Goal: Task Accomplishment & Management: Manage account settings

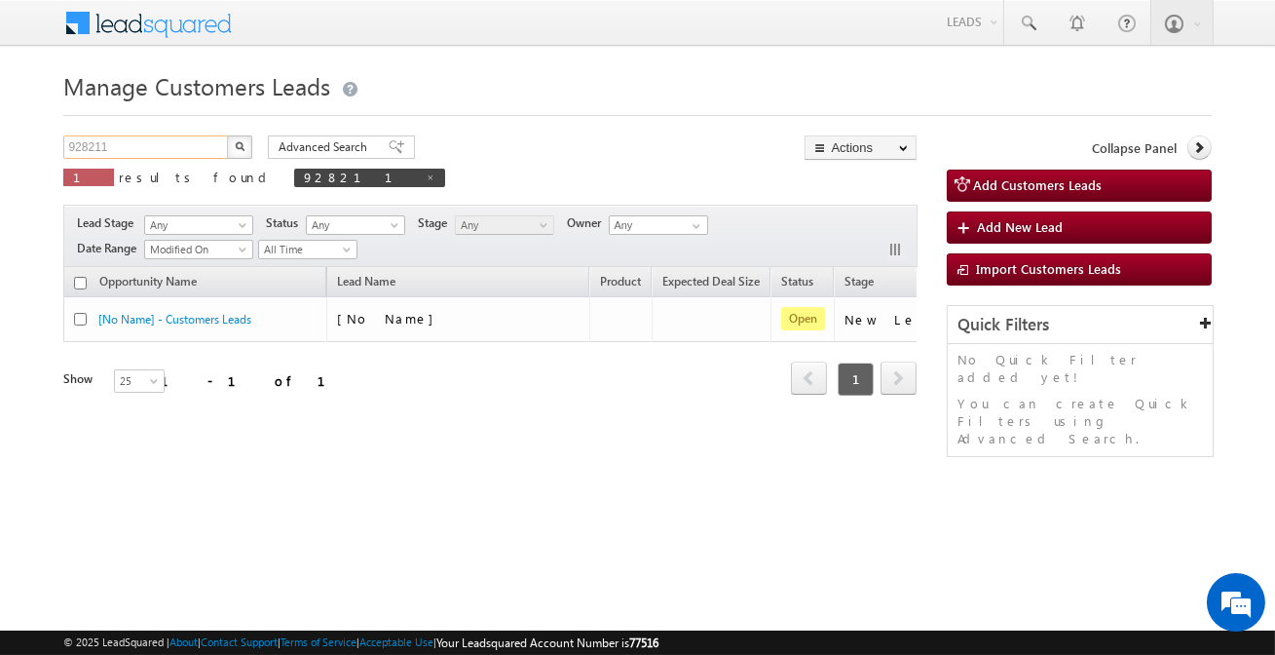
click at [193, 142] on input "928211" at bounding box center [146, 146] width 167 height 23
paste input "11732"
type input "911732"
click at [260, 145] on div "Advanced Search Advanced search results" at bounding box center [334, 146] width 162 height 23
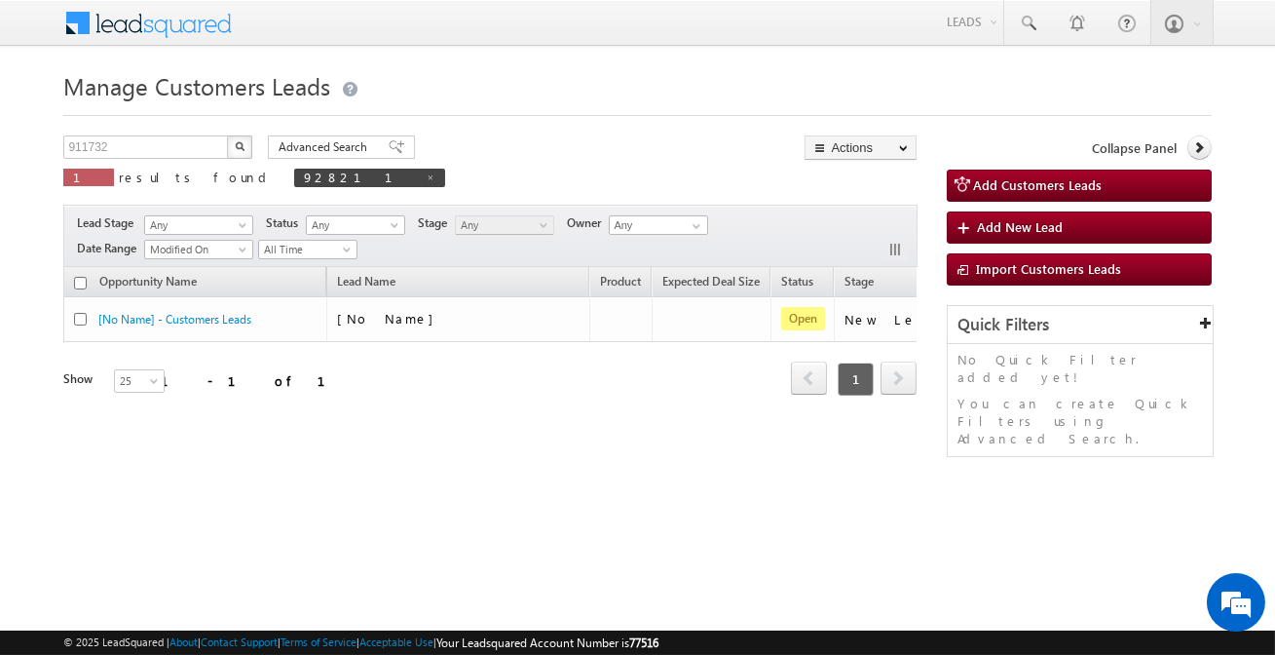
click at [235, 147] on img "button" at bounding box center [240, 146] width 10 height 10
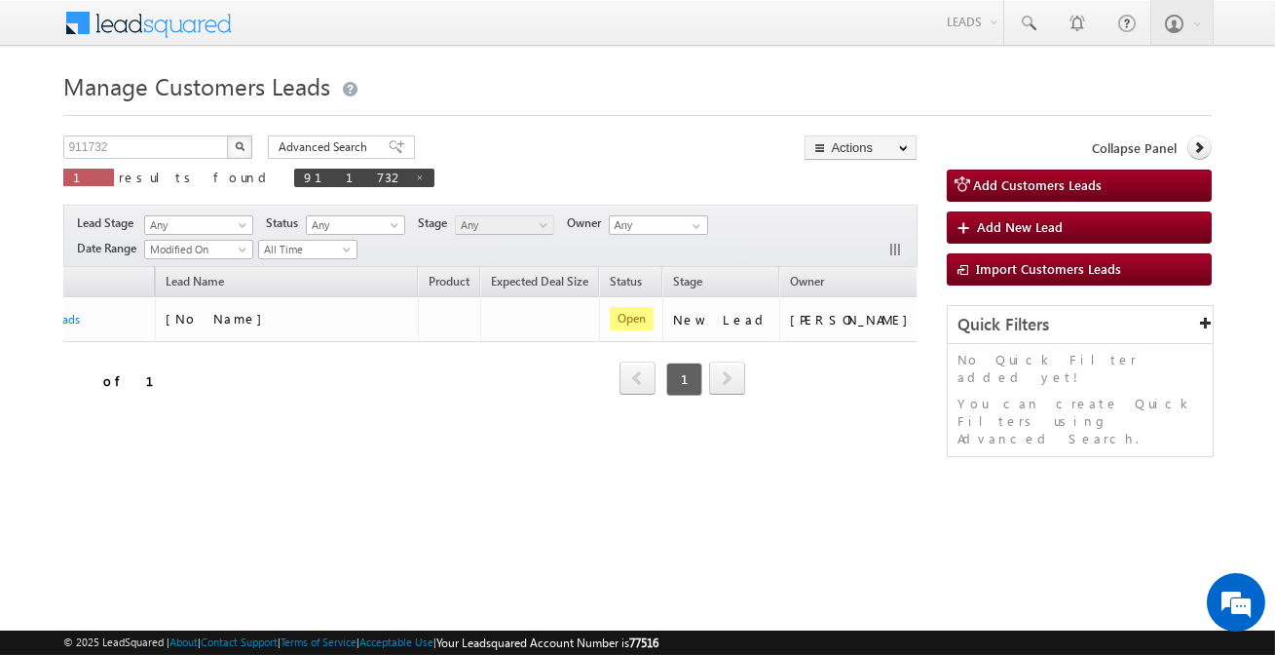
scroll to position [0, 211]
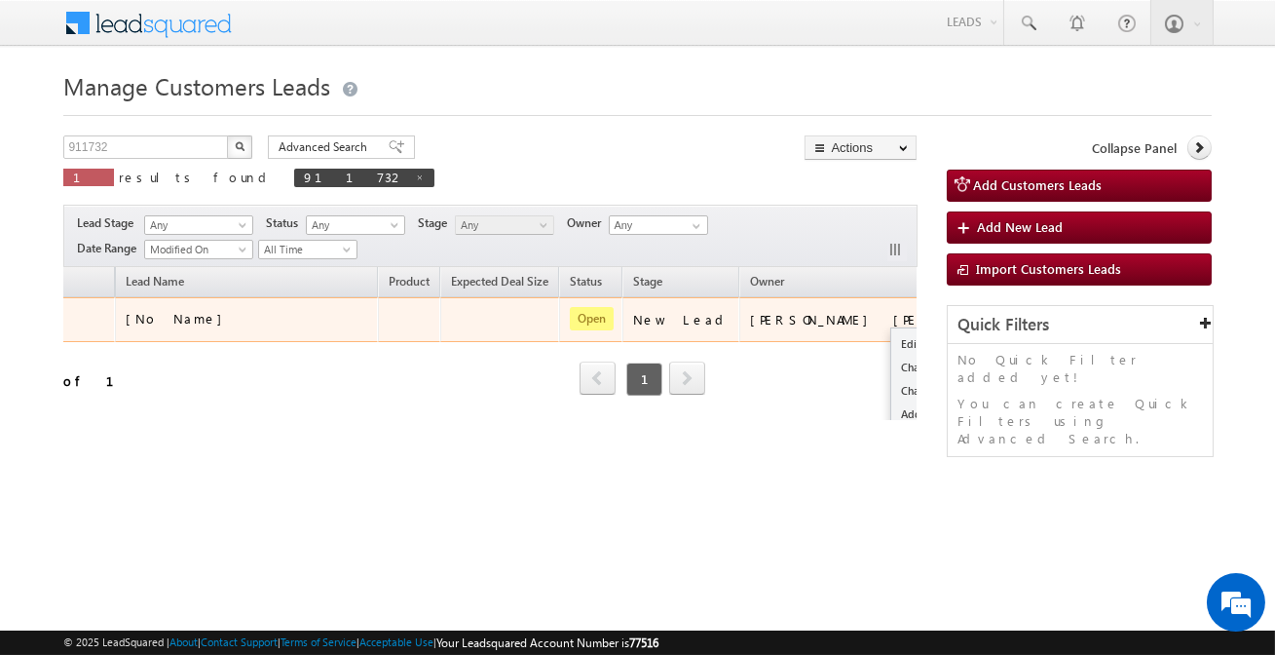
click at [969, 318] on button "button" at bounding box center [978, 318] width 19 height 19
click at [891, 336] on link "Edit" at bounding box center [939, 343] width 97 height 23
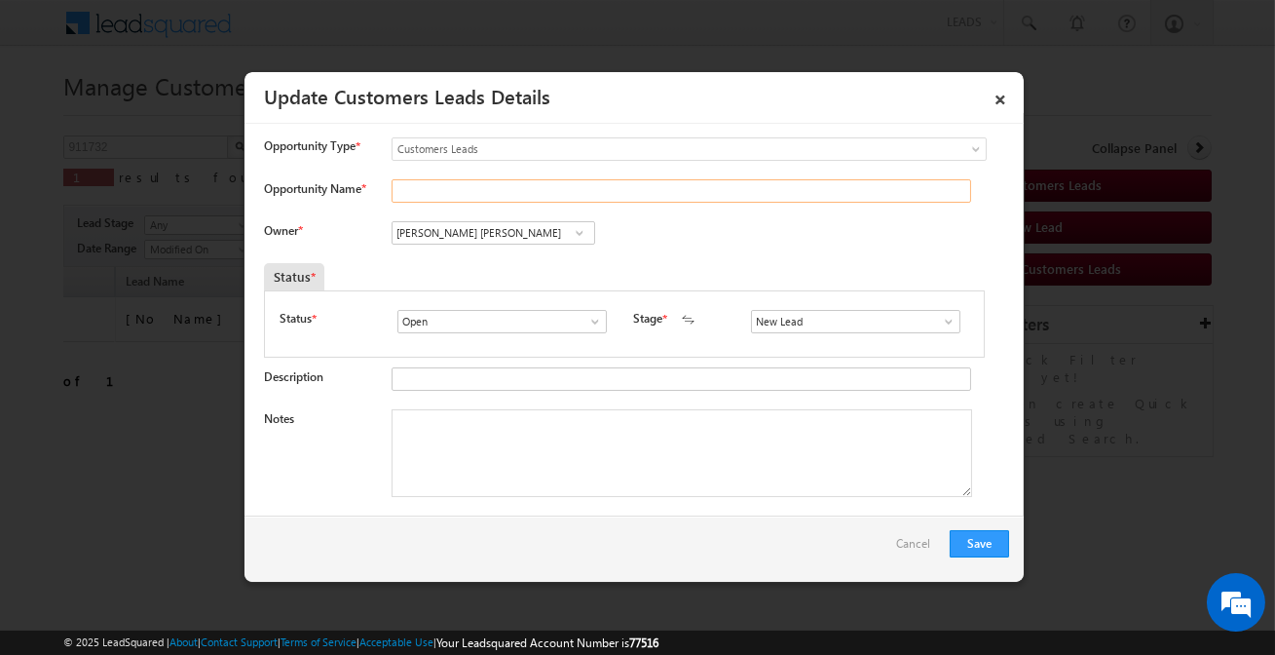
click at [510, 189] on input "Opportunity Name *" at bounding box center [682, 190] width 580 height 23
paste input "MR KULDIP BABASAHEB NAVGHARE"
type input "MR KULDIP BABASAHEB NAVGHARE"
click at [563, 231] on input "Sakshi Shrikant Desai" at bounding box center [494, 232] width 204 height 23
click at [573, 235] on span at bounding box center [579, 233] width 19 height 16
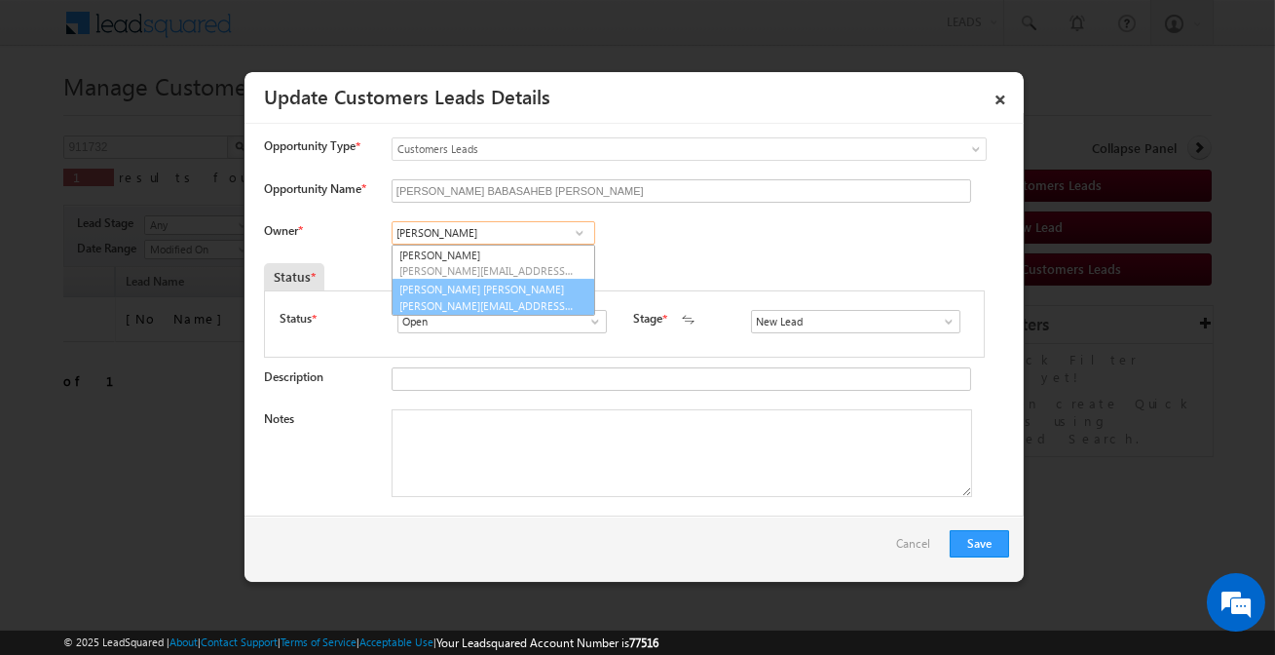
drag, startPoint x: 533, startPoint y: 261, endPoint x: 525, endPoint y: 297, distance: 36.9
click at [525, 297] on ul "Sakshi Gupta sakshi.gupta@sgrlimited.in Sakshi Shrikant Desai sakshi.desai@sgrl…" at bounding box center [494, 279] width 204 height 71
click at [524, 298] on span "sakshi.desai@sgrlimited.in" at bounding box center [486, 305] width 175 height 15
type input "Sakshi Shrikant Desai"
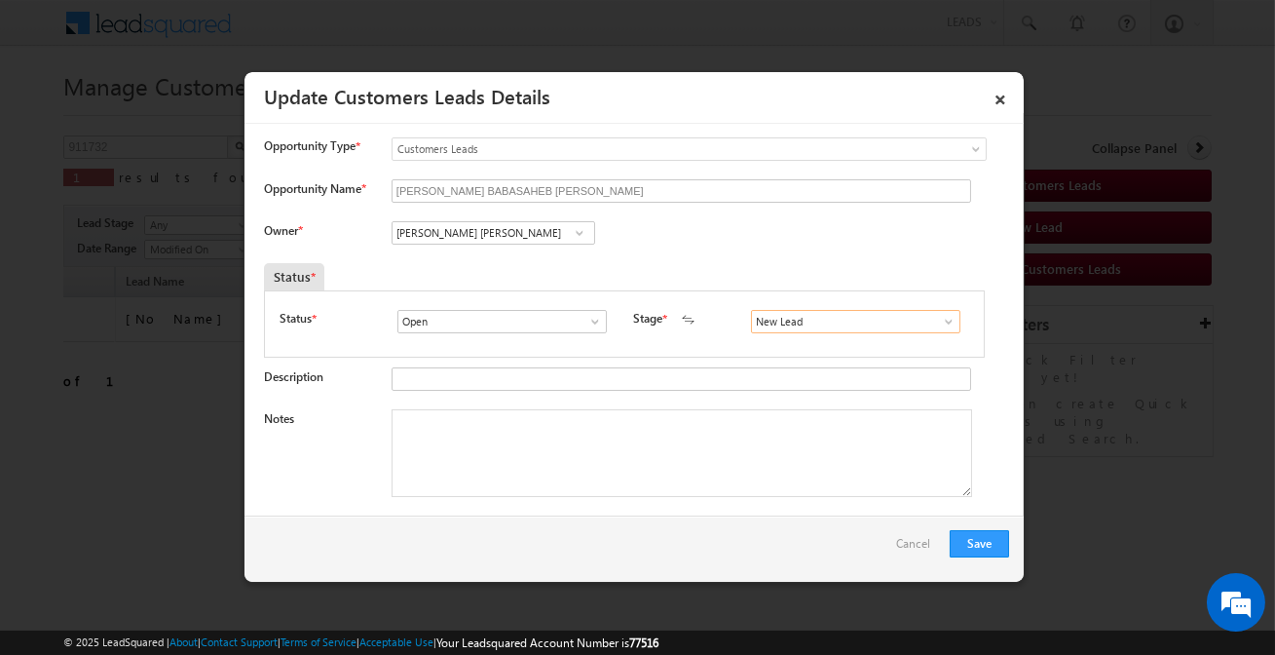
click at [759, 320] on input "New Lead" at bounding box center [855, 321] width 209 height 23
click at [783, 344] on link "Sales Marked" at bounding box center [855, 344] width 208 height 22
type input "Sales Marked"
click at [564, 446] on textarea "Notes" at bounding box center [682, 453] width 581 height 88
paste textarea "MR KULDIP BABASAHEB NAVGHARE / Customer want to purchase flat / 40l Required / …"
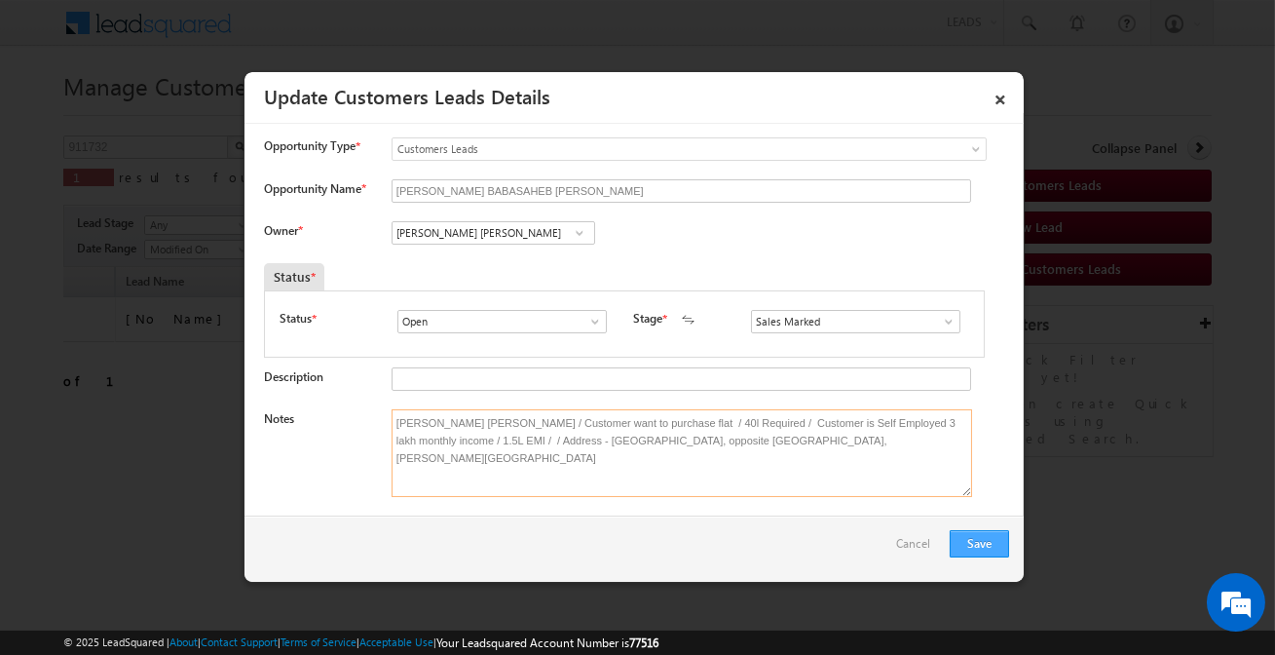
type textarea "MR KULDIP BABASAHEB NAVGHARE / Customer want to purchase flat / 40l Required / …"
click at [964, 532] on button "Save" at bounding box center [979, 543] width 59 height 27
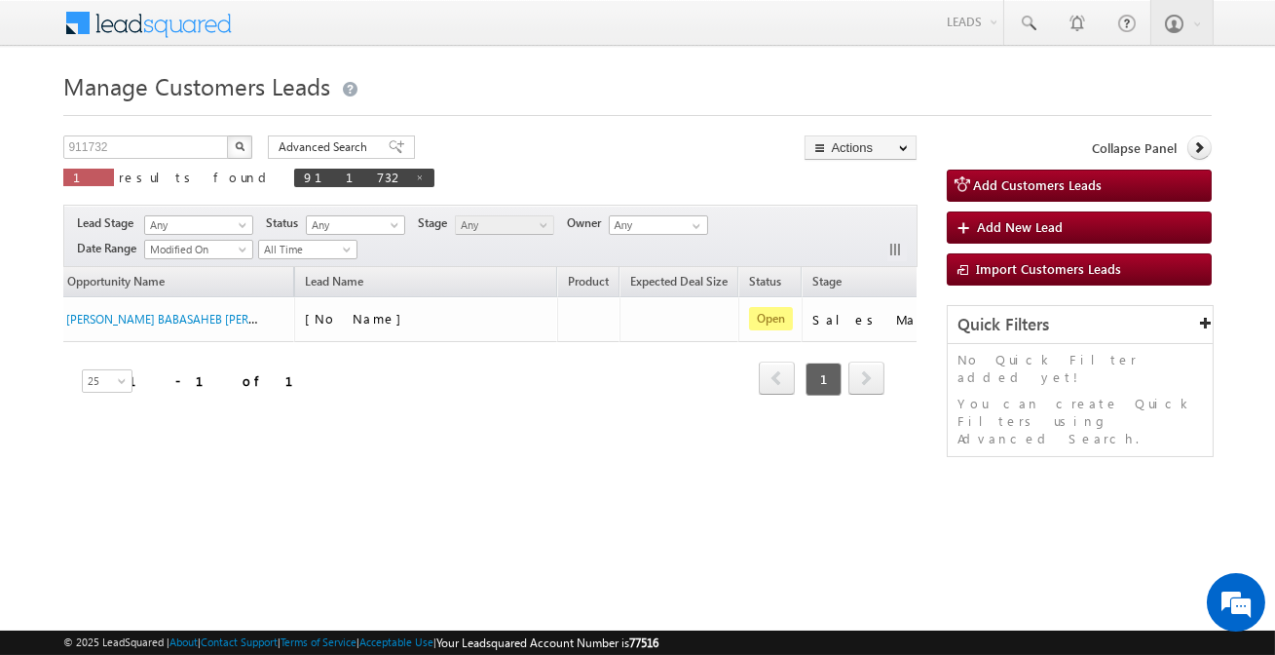
scroll to position [0, 0]
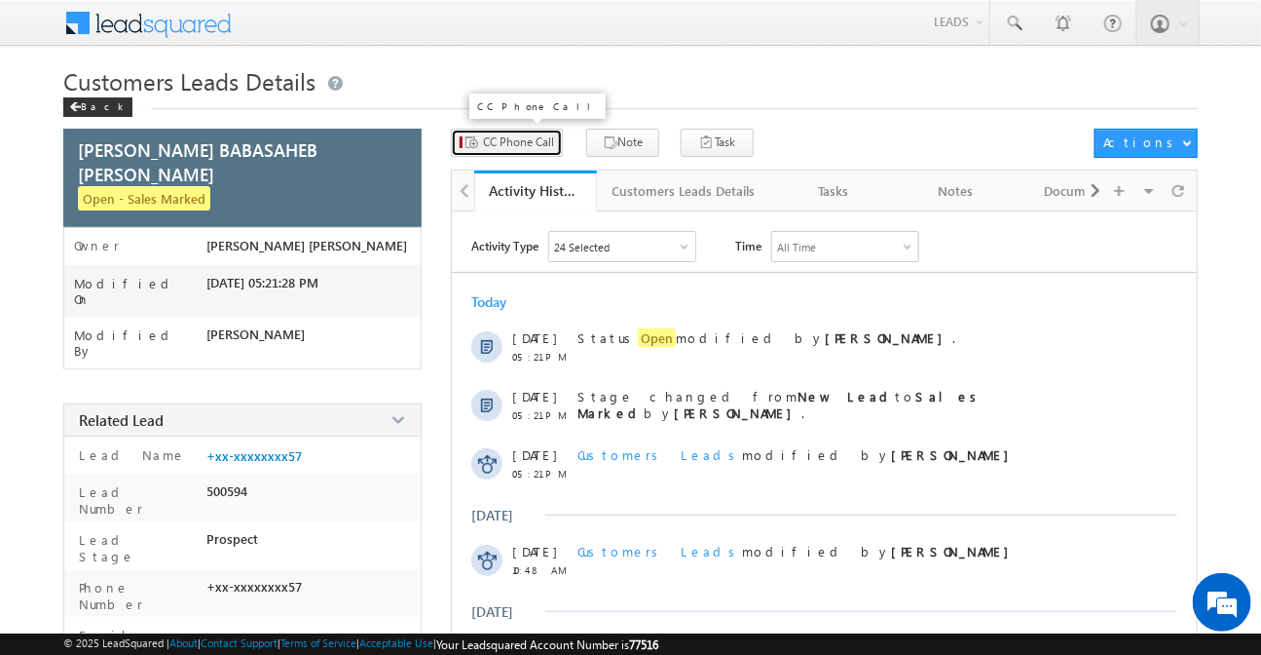
click at [531, 132] on button "CC Phone Call" at bounding box center [507, 143] width 112 height 28
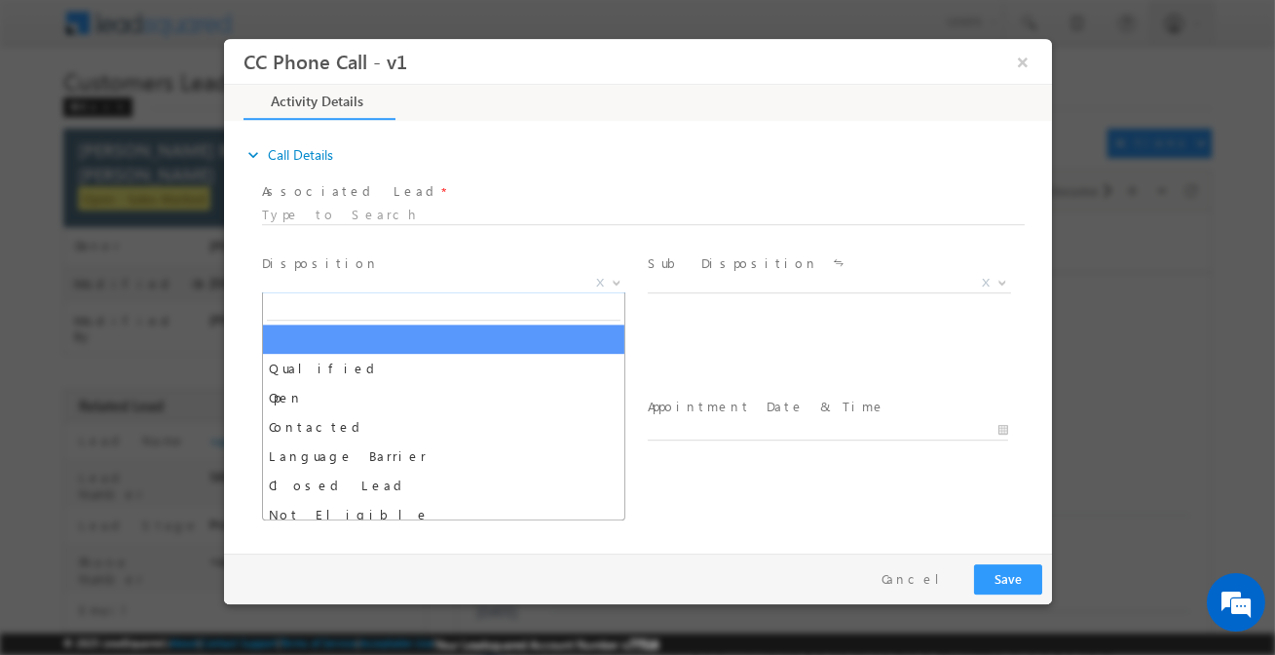
click at [462, 285] on span "X" at bounding box center [442, 283] width 363 height 19
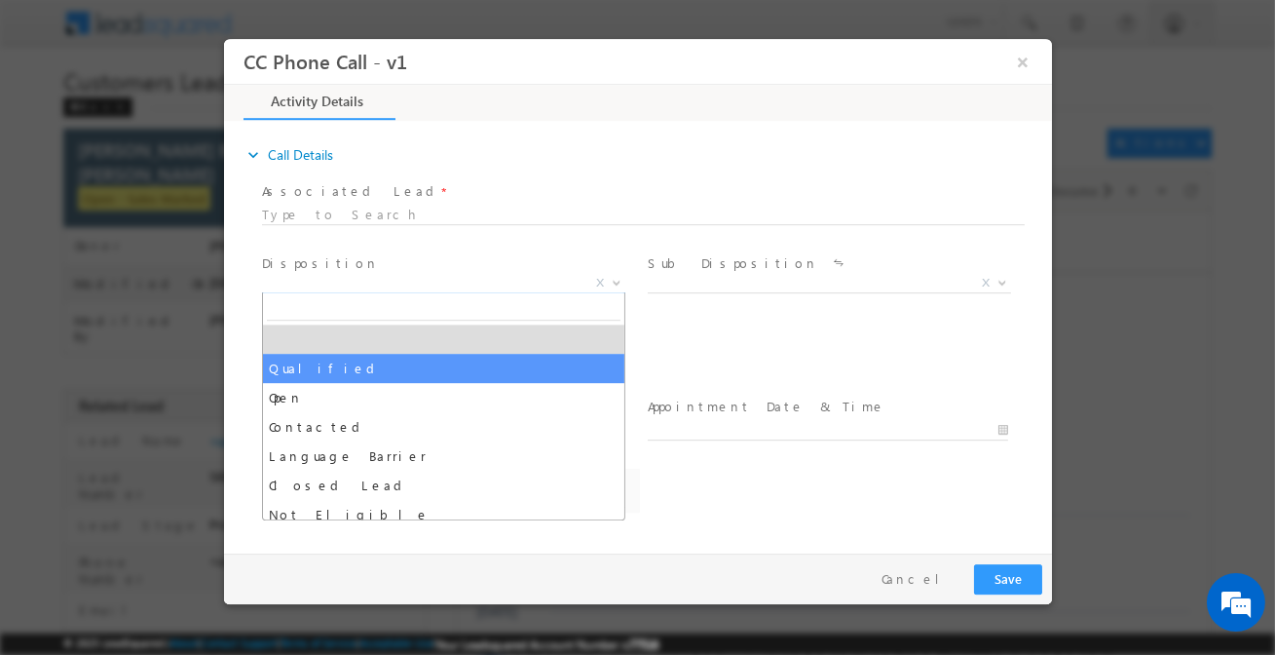
select select "amol.khopade@sgrlimited.in"
drag, startPoint x: 414, startPoint y: 368, endPoint x: 446, endPoint y: 357, distance: 33.9
select select "Qualified"
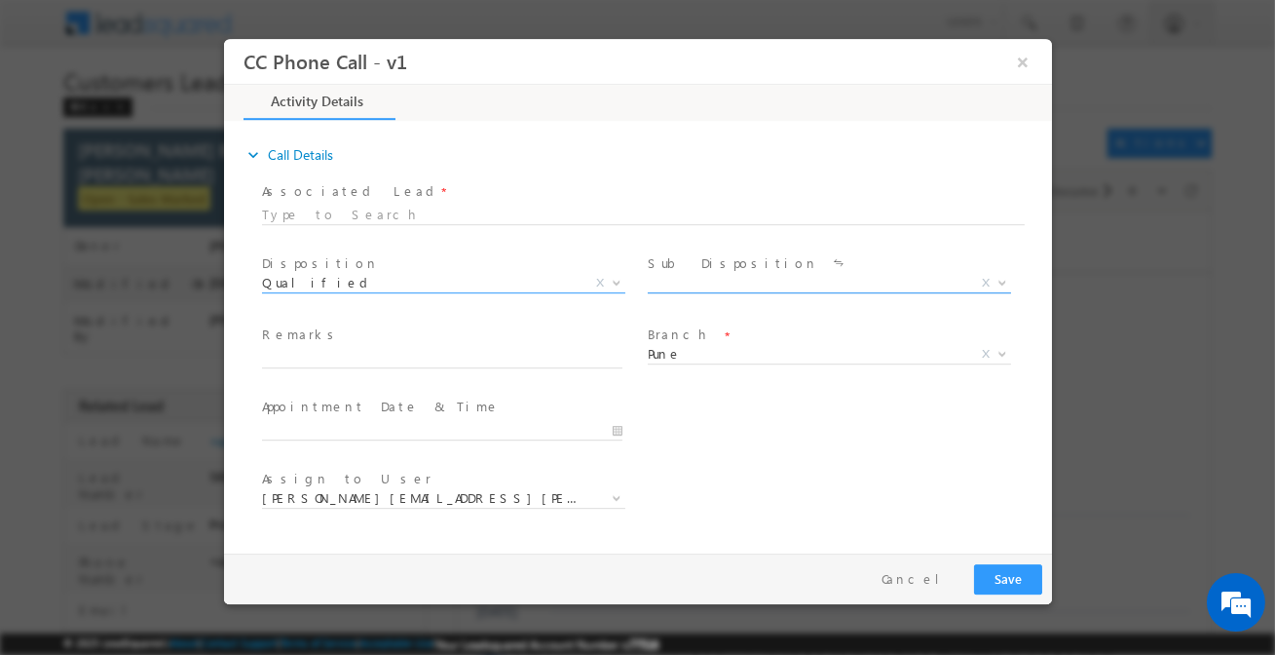
click at [678, 286] on span "X" at bounding box center [828, 283] width 363 height 19
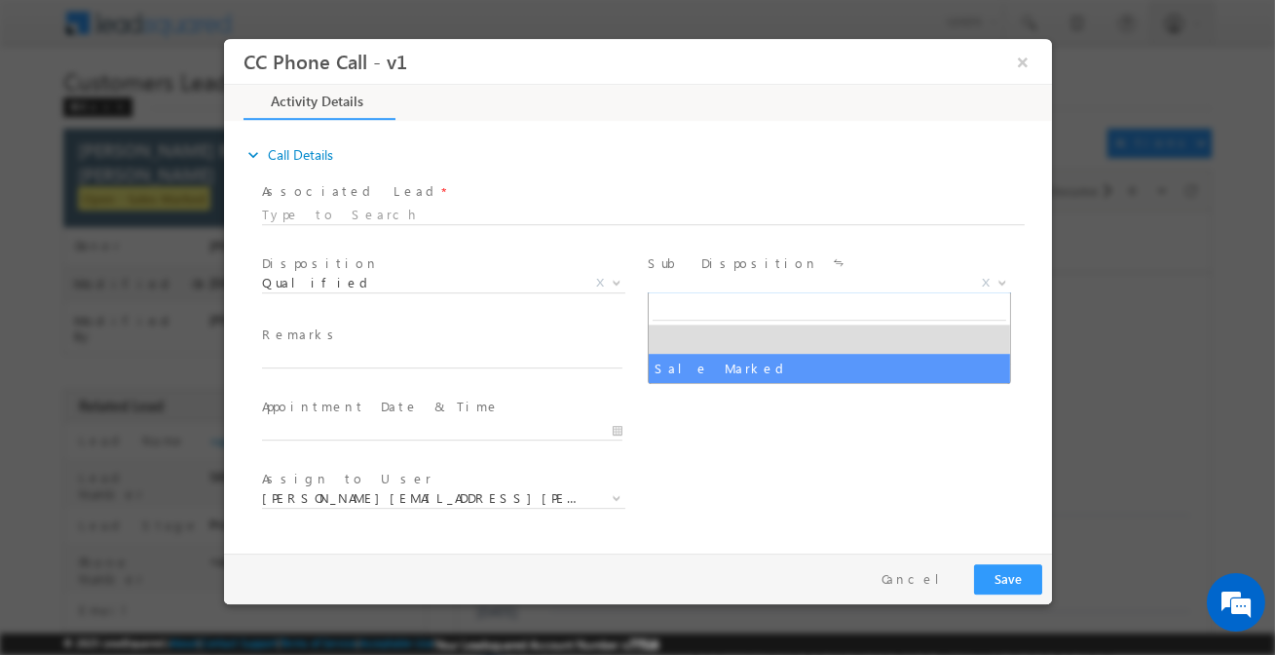
select select "Sale Marked"
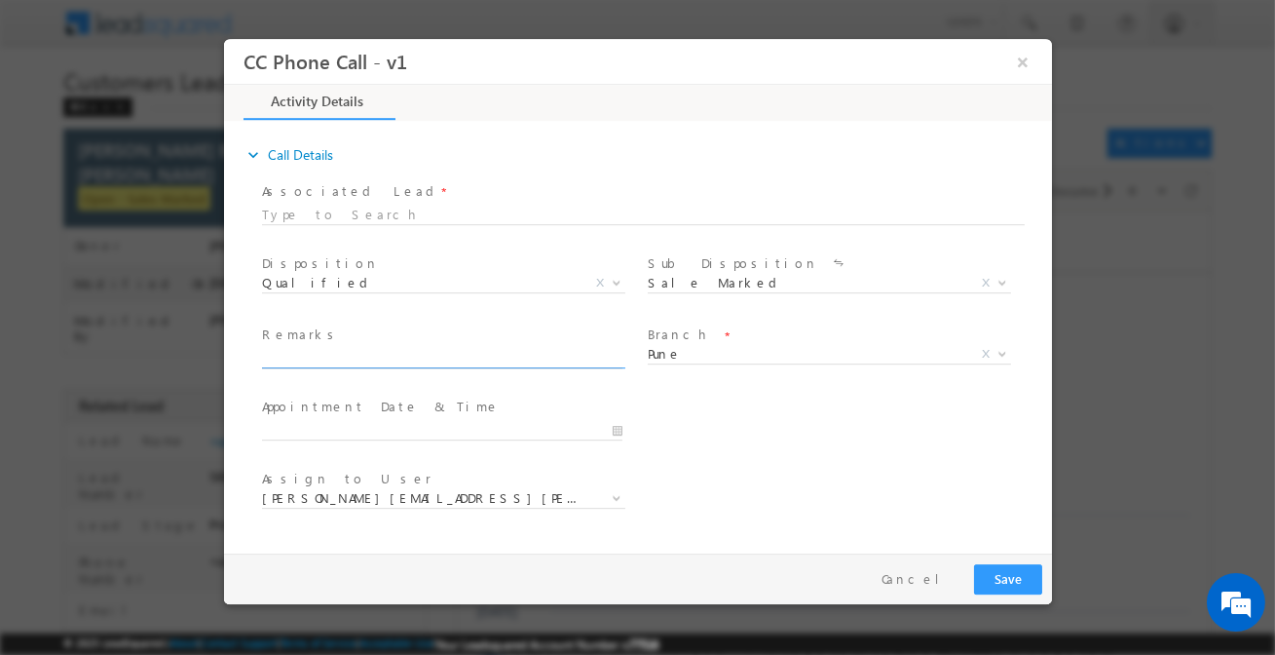
click at [512, 358] on input "text" at bounding box center [441, 358] width 360 height 19
paste input "MR KULDIP BABASAHEB NAVGHARE / Customer want to purchase flat / 40l Required / …"
type input "MR KULDIP BABASAHEB NAVGHARE / Customer want to purchase flat / 40l Required / …"
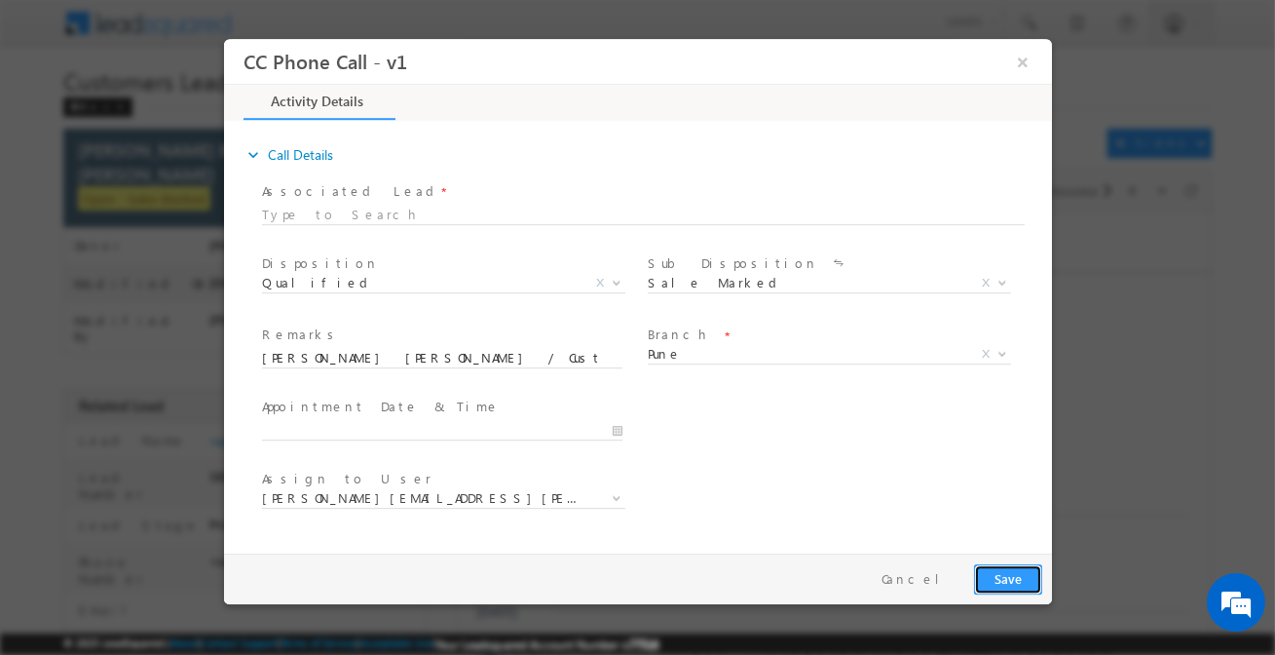
click at [1006, 583] on button "Save" at bounding box center [1007, 579] width 68 height 30
